Goal: Information Seeking & Learning: Learn about a topic

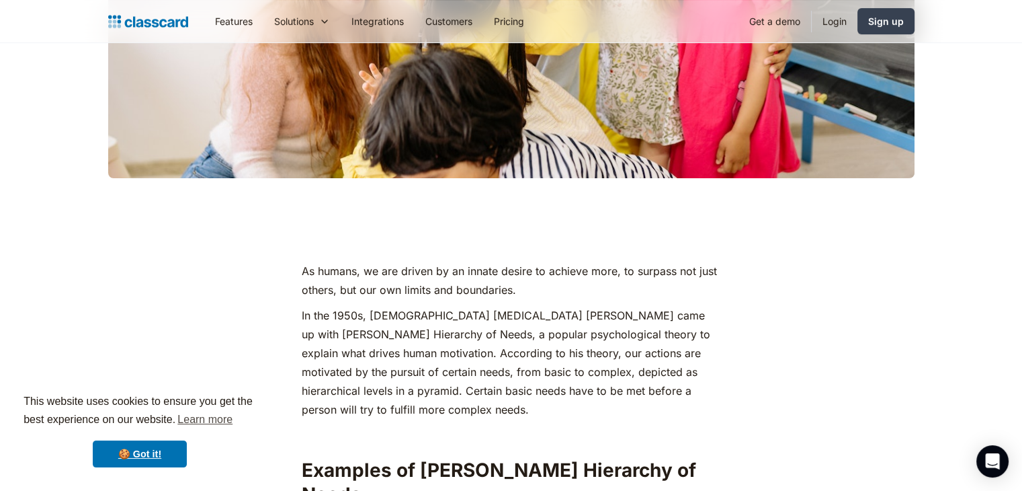
scroll to position [27, 0]
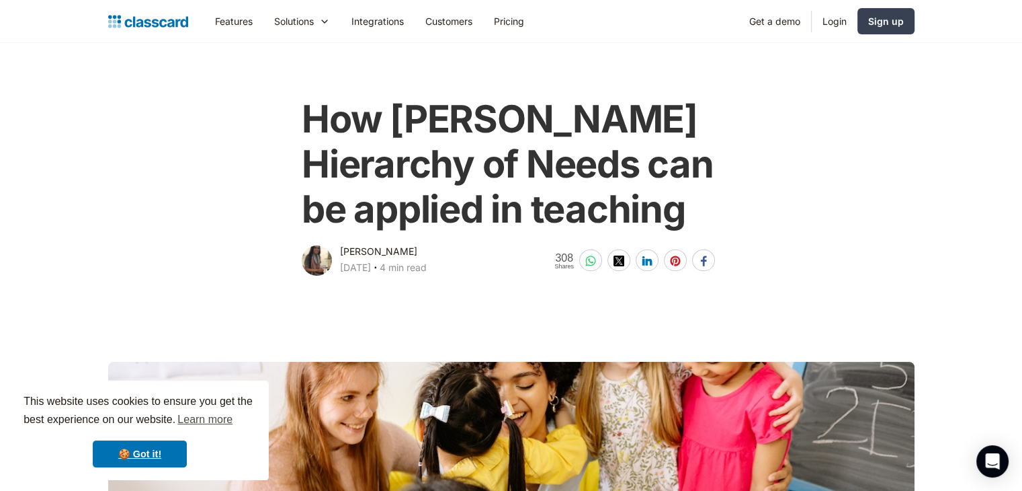
click at [551, 232] on h1 "How [PERSON_NAME] Hierarchy of Needs can be applied in teaching" at bounding box center [511, 165] width 419 height 136
click at [457, 157] on h1 "How [PERSON_NAME] Hierarchy of Needs can be applied in teaching" at bounding box center [511, 165] width 419 height 136
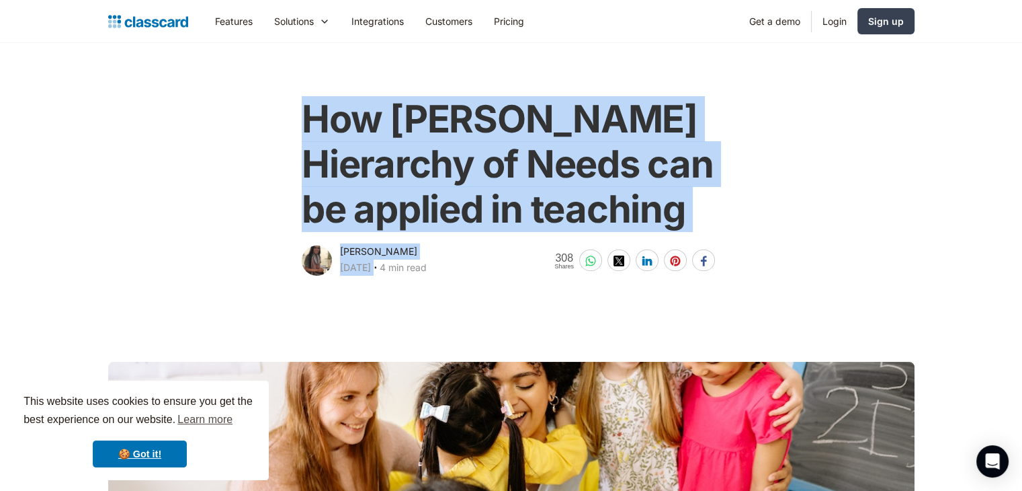
drag, startPoint x: 307, startPoint y: 107, endPoint x: 397, endPoint y: 274, distance: 190.1
click at [397, 274] on div "How [PERSON_NAME] Hierarchy of Needs can be applied in teaching [PERSON_NAME] […" at bounding box center [511, 180] width 427 height 195
copy div "How [PERSON_NAME] Hierarchy of Needs can be applied in teaching [PERSON_NAME] […"
click at [838, 218] on div "How [PERSON_NAME] Hierarchy of Needs can be applied in teaching [PERSON_NAME] […" at bounding box center [512, 180] width 820 height 195
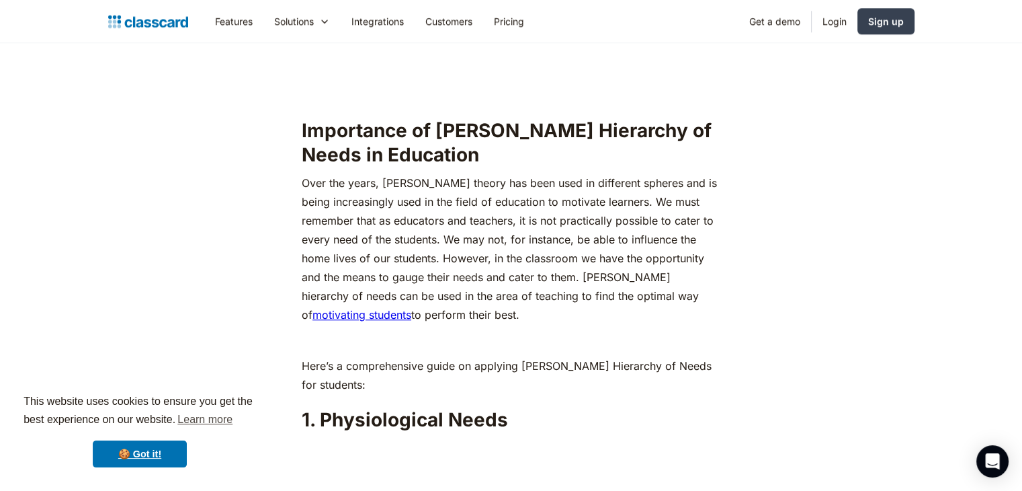
scroll to position [1316, 0]
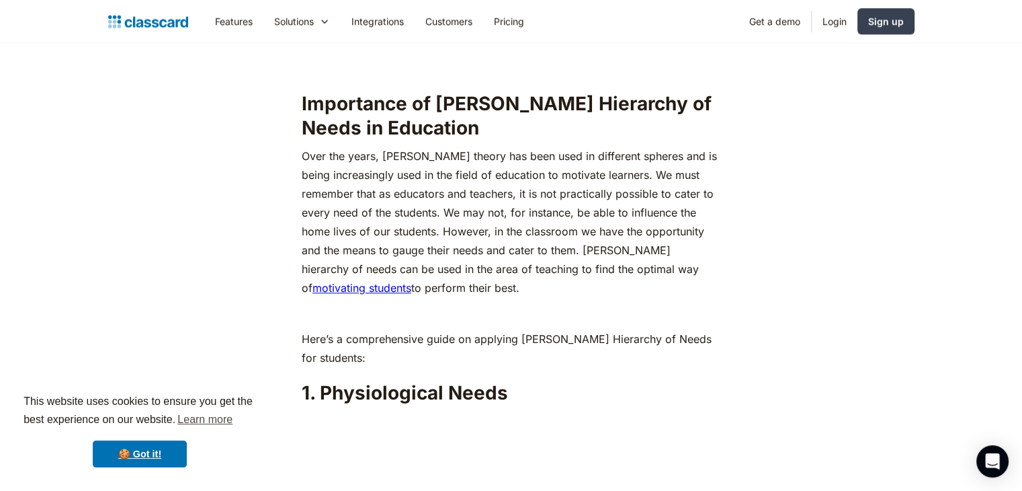
drag, startPoint x: 582, startPoint y: 226, endPoint x: 456, endPoint y: 258, distance: 129.8
click at [456, 258] on p "Over the years, [PERSON_NAME] theory has been used in different spheres and is …" at bounding box center [511, 222] width 419 height 151
copy p "[PERSON_NAME] hierarchy of needs can be used in the area of teaching to find th…"
click at [587, 162] on p "Over the years, [PERSON_NAME] theory has been used in different spheres and is …" at bounding box center [511, 222] width 419 height 151
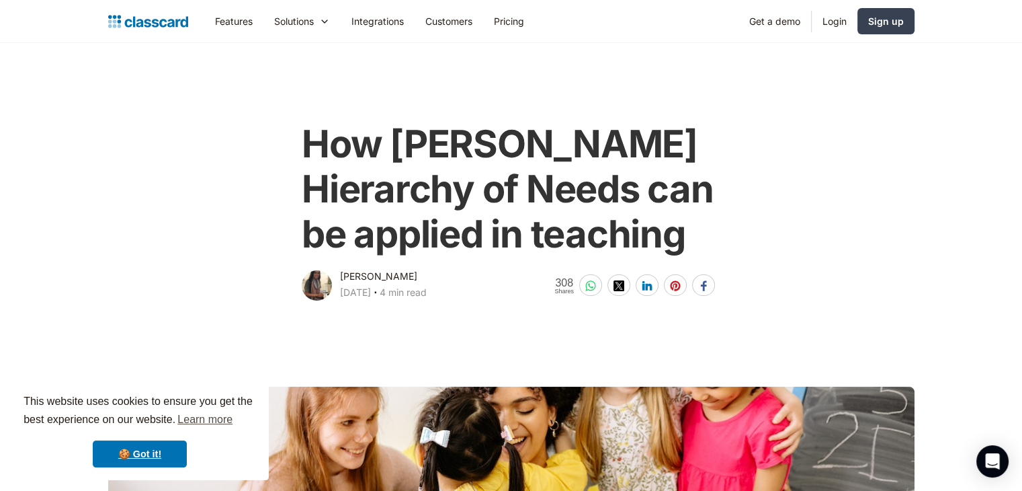
scroll to position [0, 0]
